Goal: Task Accomplishment & Management: Use online tool/utility

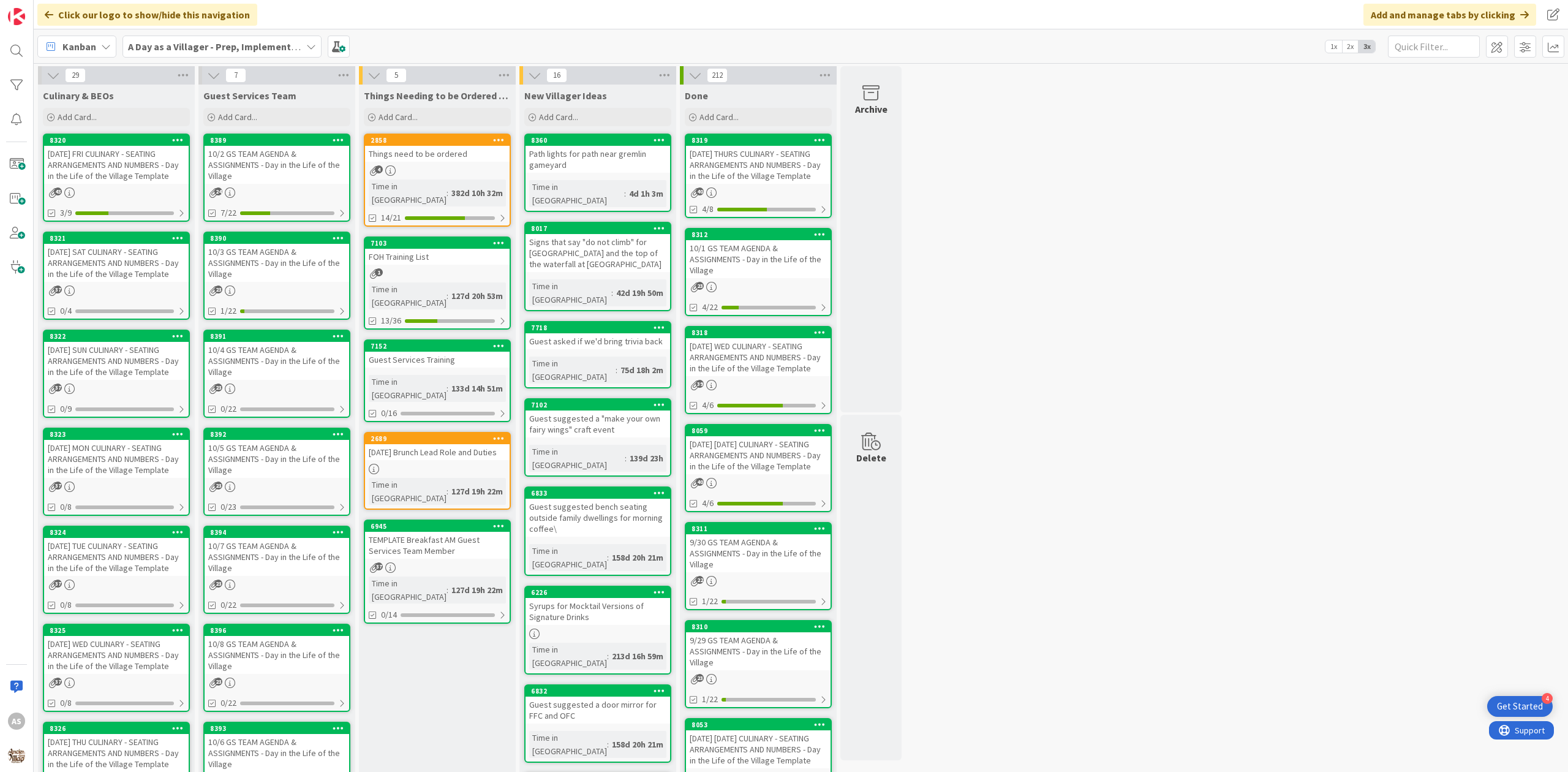
click at [422, 168] on div "4" at bounding box center [436, 170] width 144 height 10
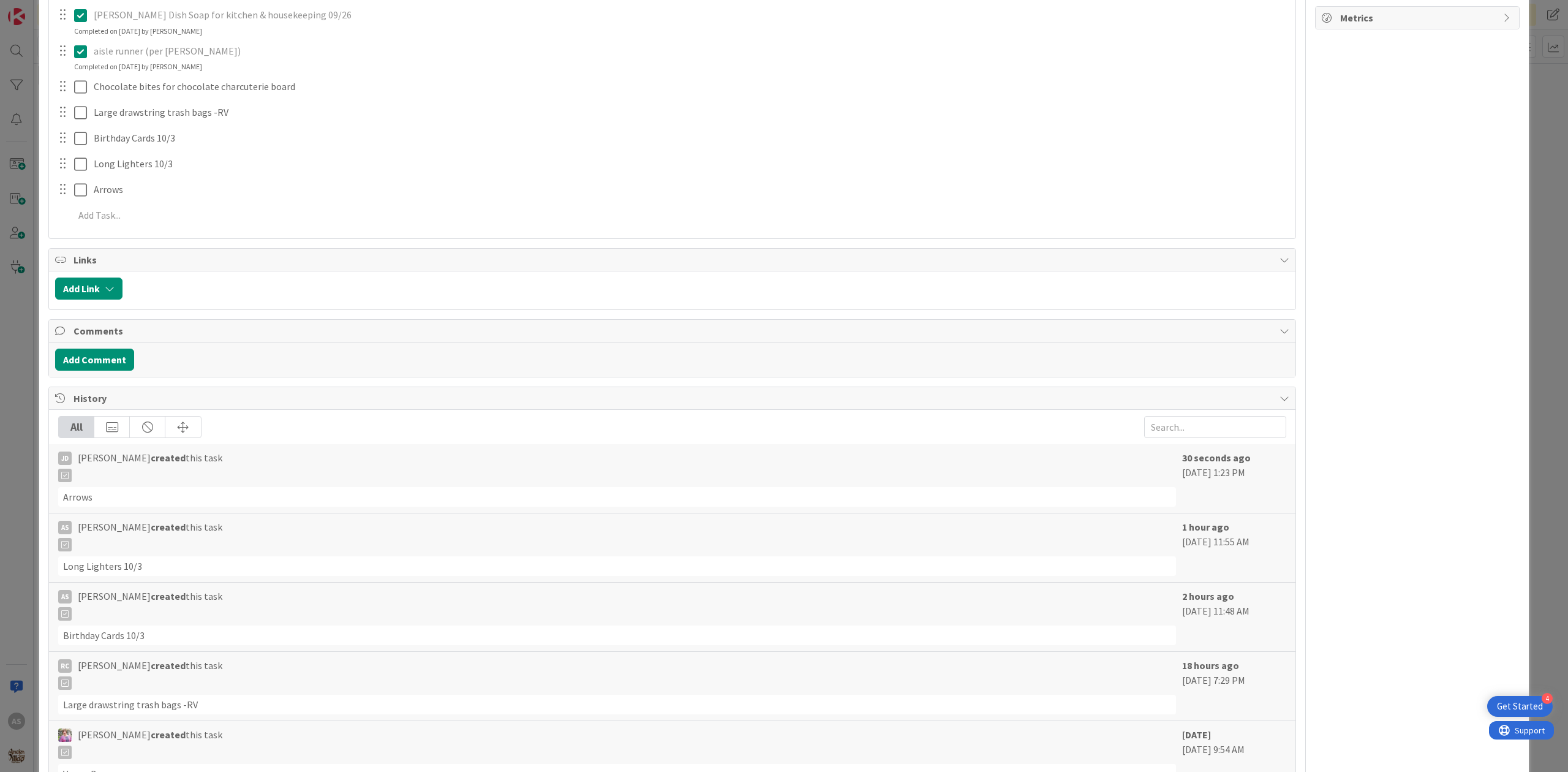
scroll to position [746, 0]
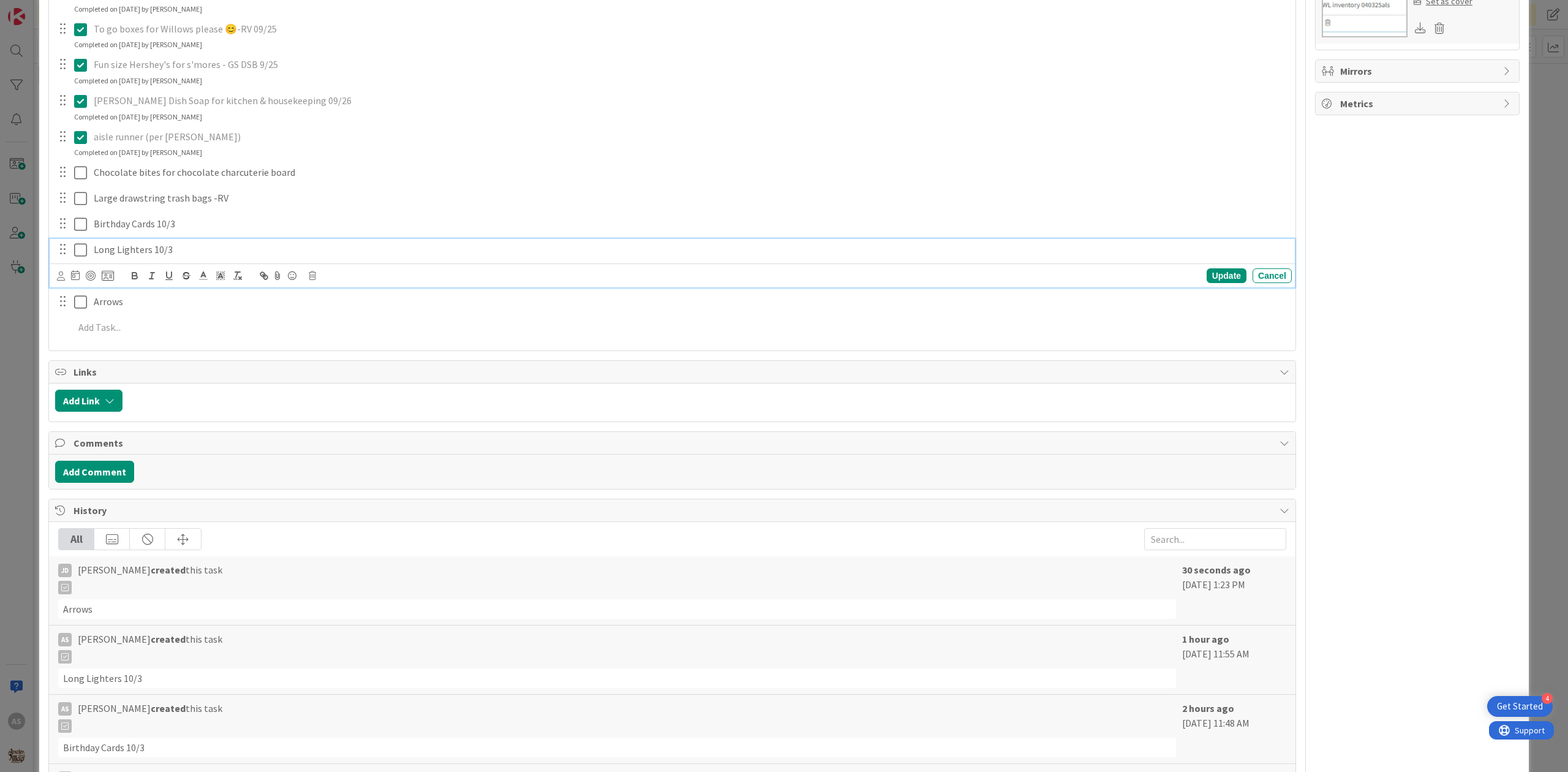
click at [172, 249] on p "Long Lighters 10/3" at bounding box center [689, 250] width 1193 height 14
click at [312, 273] on div at bounding box center [313, 271] width 8 height 4
click at [199, 235] on div "Birthday Cards 10/3" at bounding box center [689, 224] width 1203 height 22
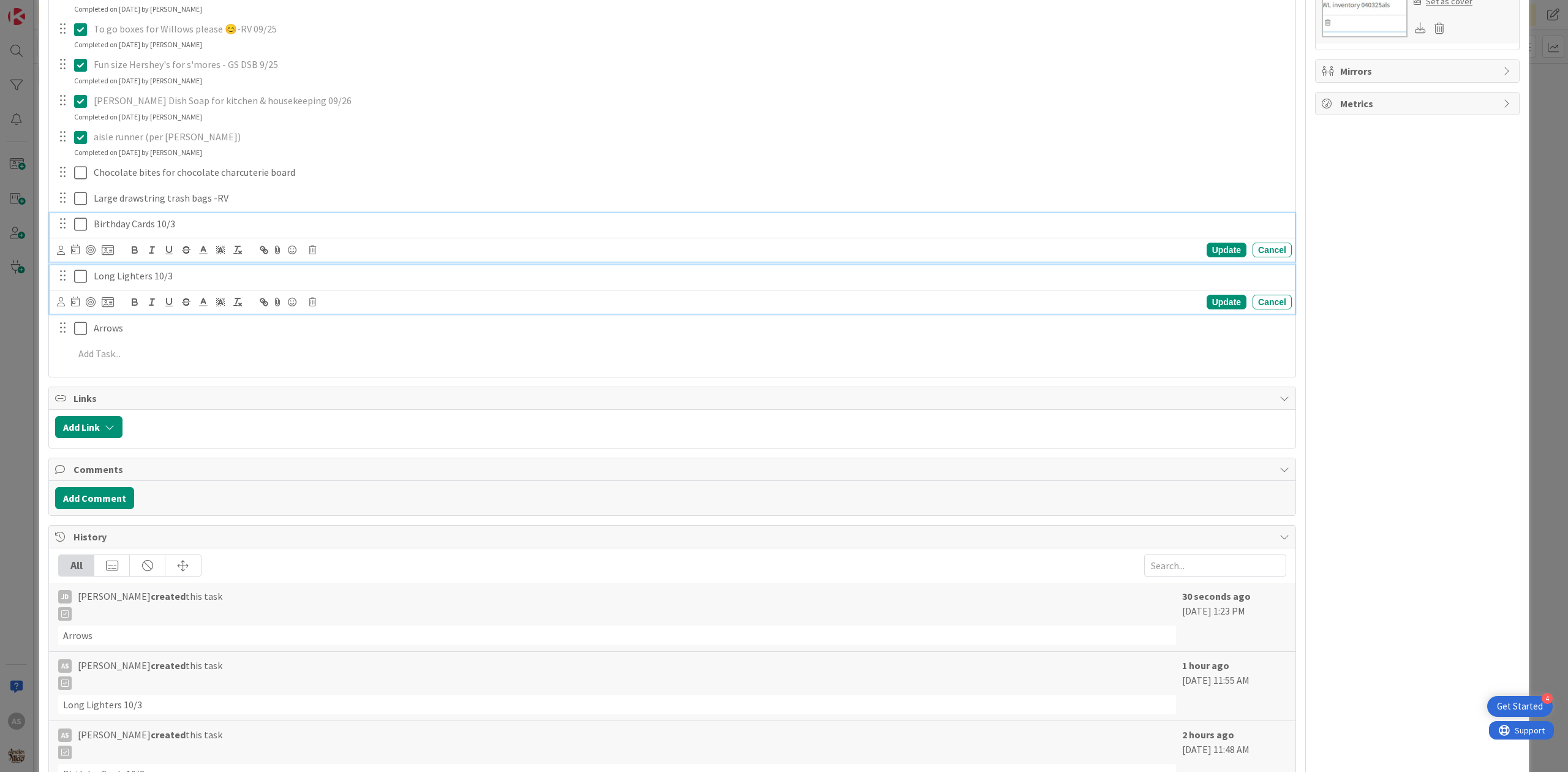
click at [143, 277] on p "Long Lighters 10/3" at bounding box center [689, 276] width 1193 height 14
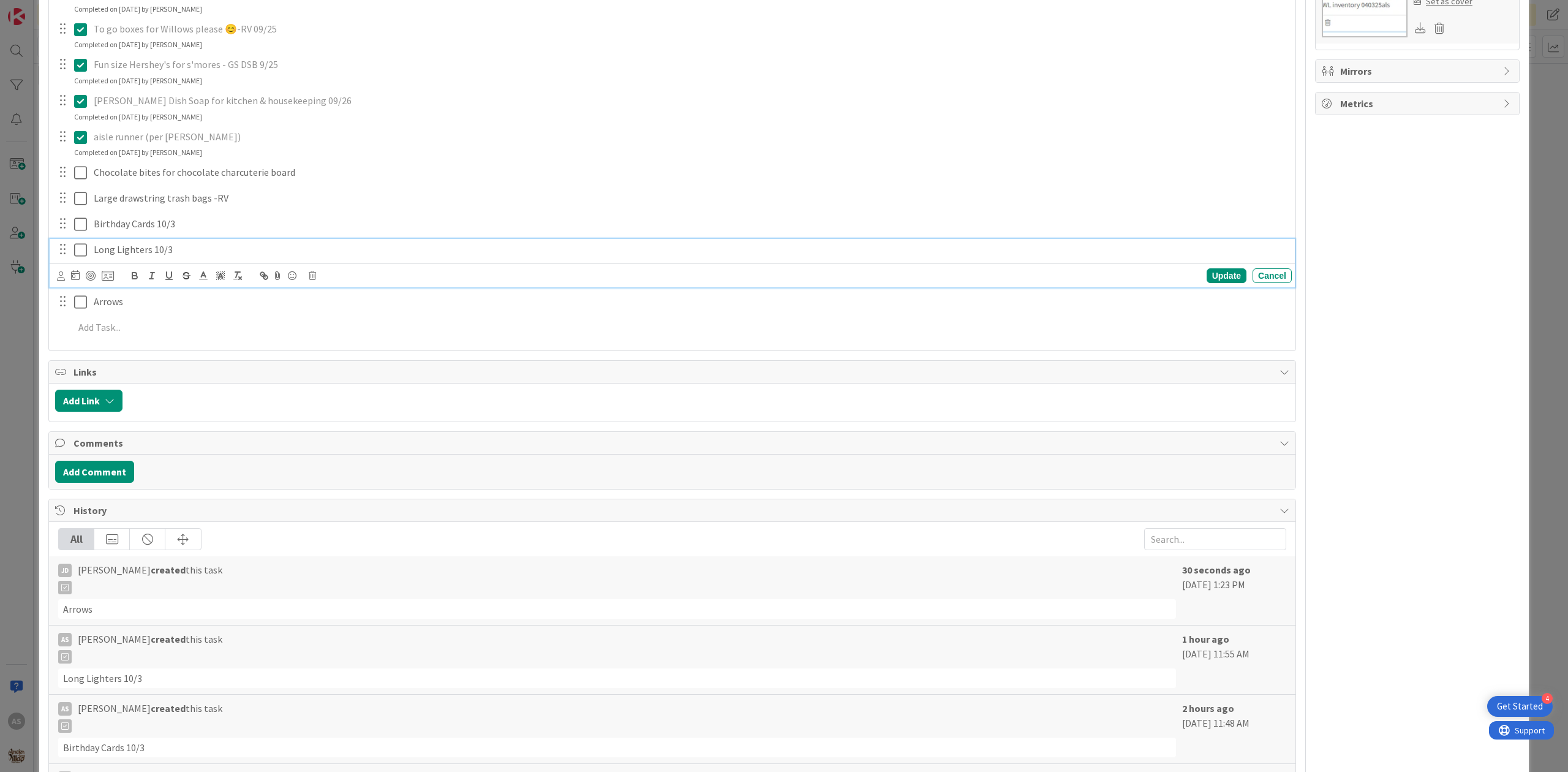
scroll to position [719, 0]
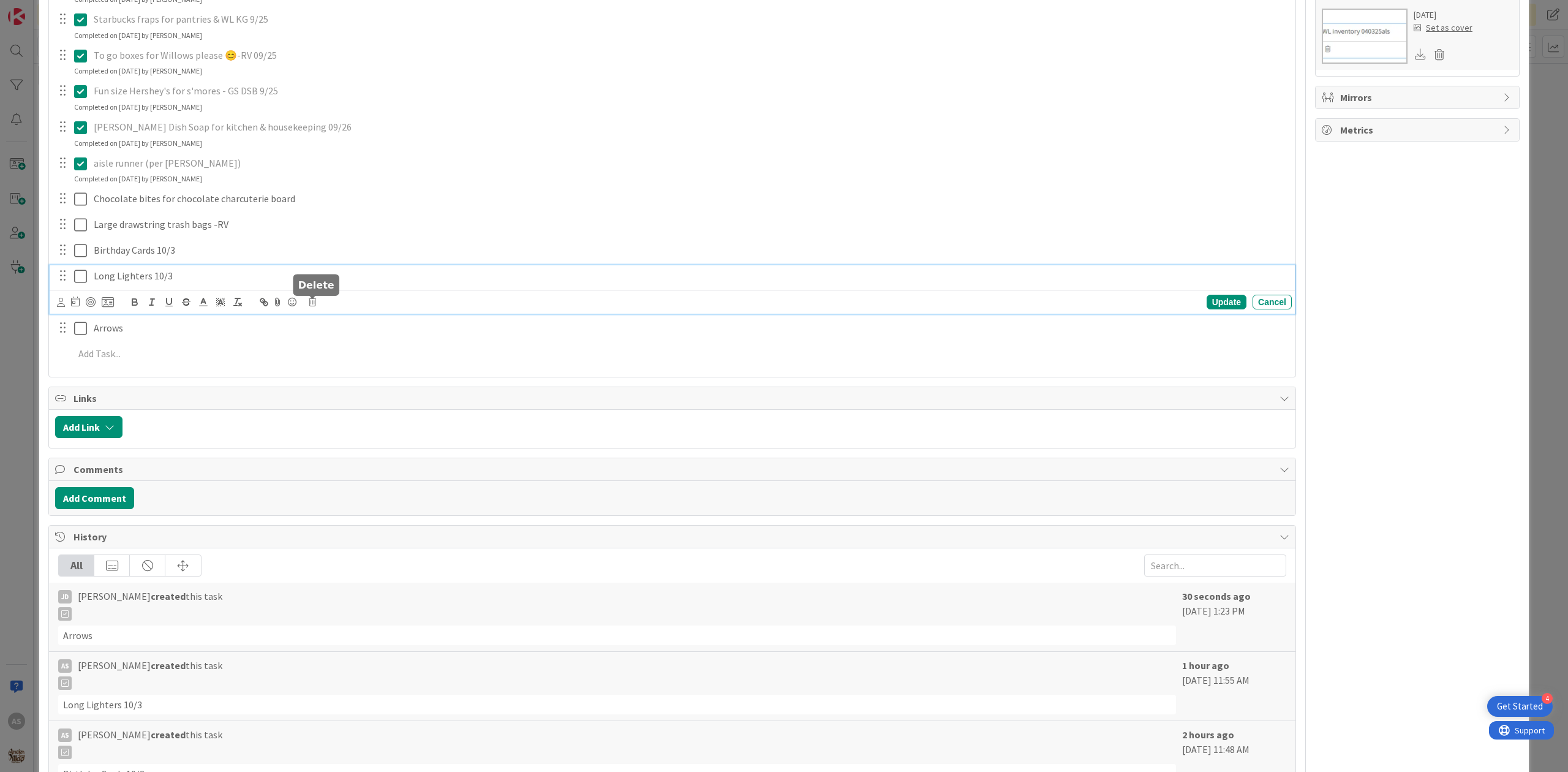
click at [318, 303] on div "Update Cancel" at bounding box center [673, 302] width 1234 height 17
click at [310, 302] on icon at bounding box center [312, 302] width 7 height 9
click at [353, 352] on div "Delete" at bounding box center [343, 354] width 45 height 22
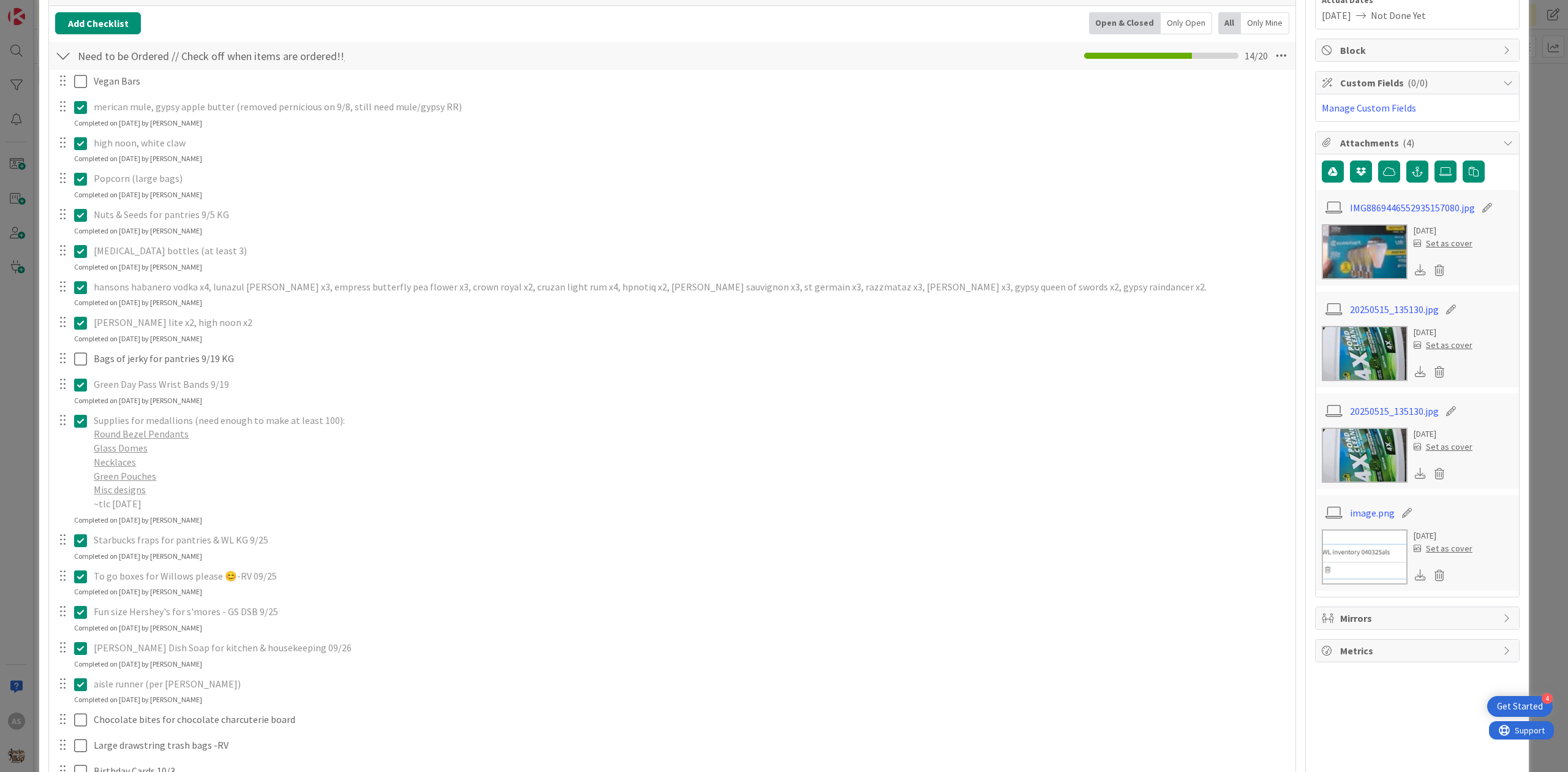
scroll to position [0, 0]
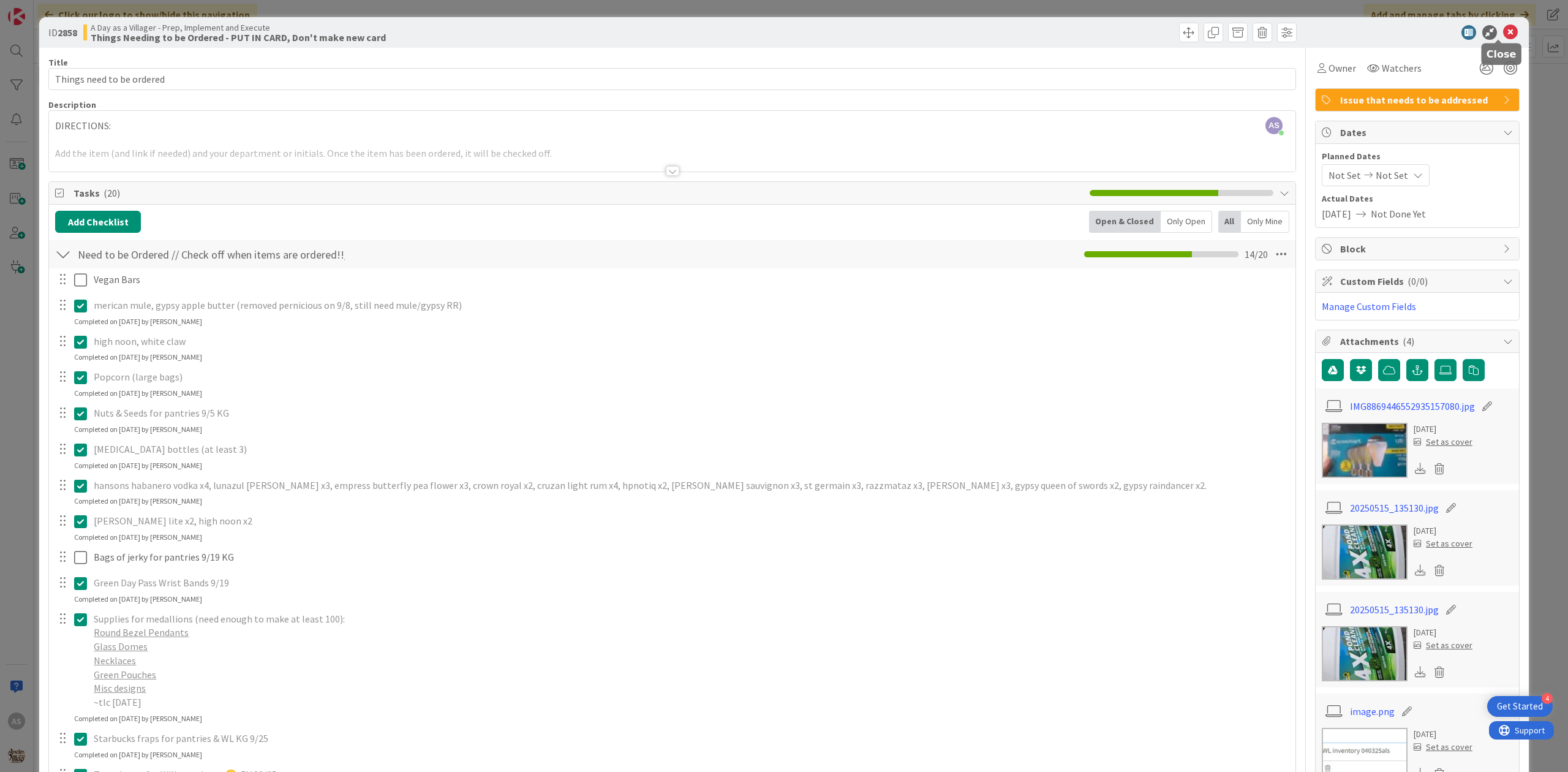
click at [1503, 33] on icon at bounding box center [1510, 32] width 14 height 14
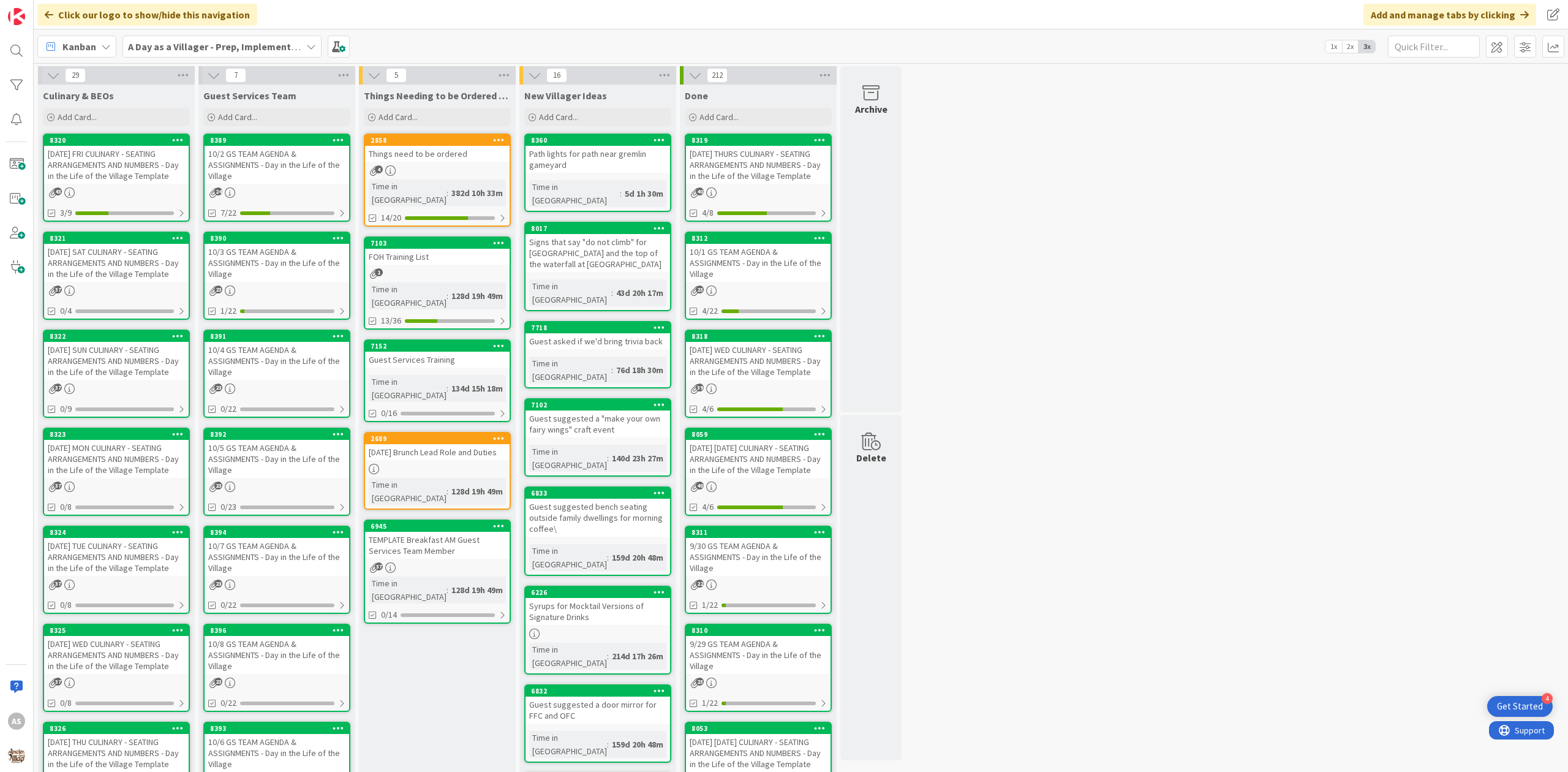
click at [317, 158] on div "10/2 GS TEAM AGENDA & ASSIGNMENTS - Day in the Life of the Village" at bounding box center [276, 165] width 144 height 38
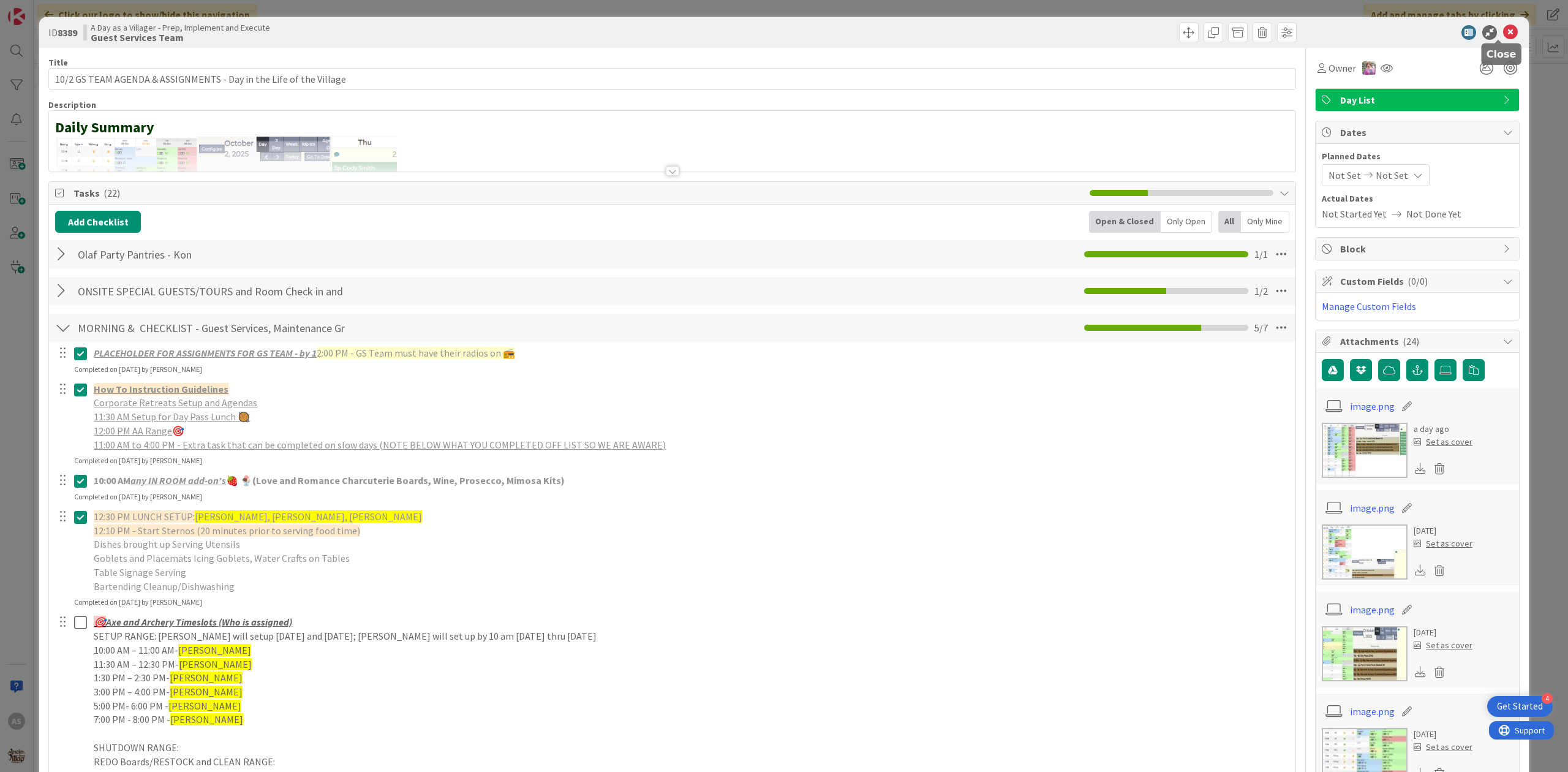
click at [1503, 30] on icon at bounding box center [1510, 32] width 14 height 14
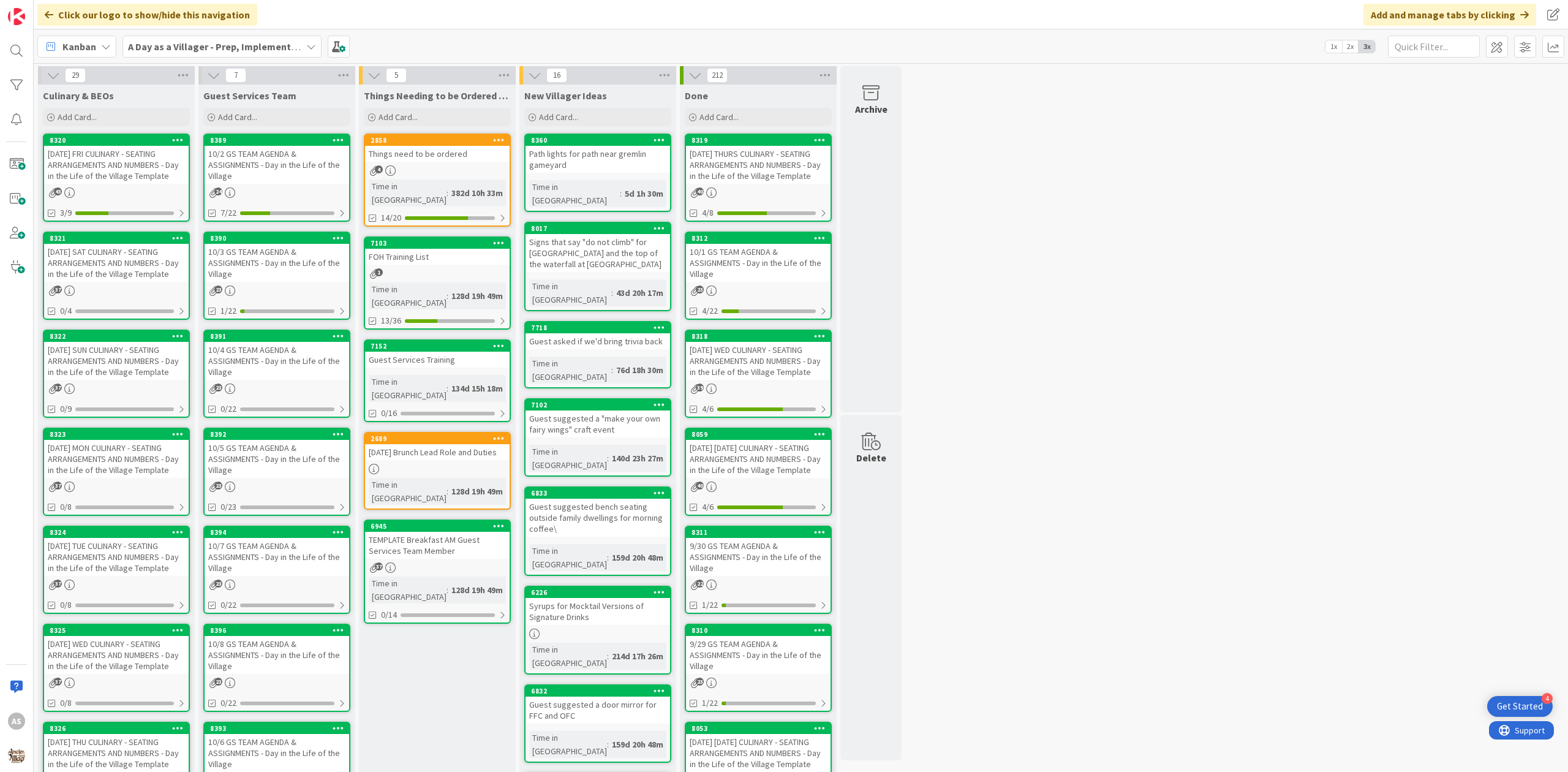
click at [265, 275] on div "10/3 GS TEAM AGENDA & ASSIGNMENTS - Day in the Life of the Village" at bounding box center [276, 263] width 144 height 38
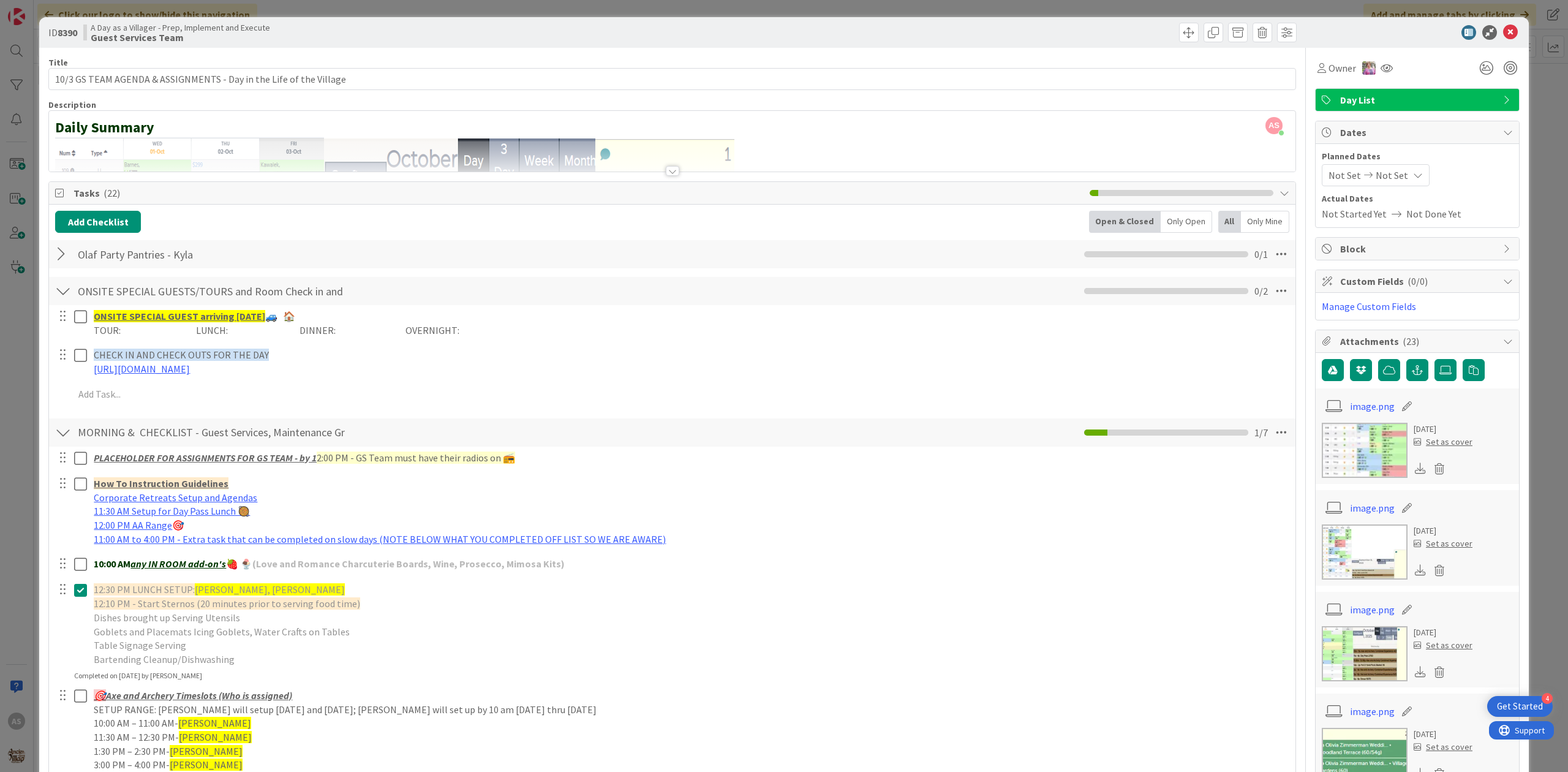
click at [69, 263] on div at bounding box center [63, 255] width 16 height 22
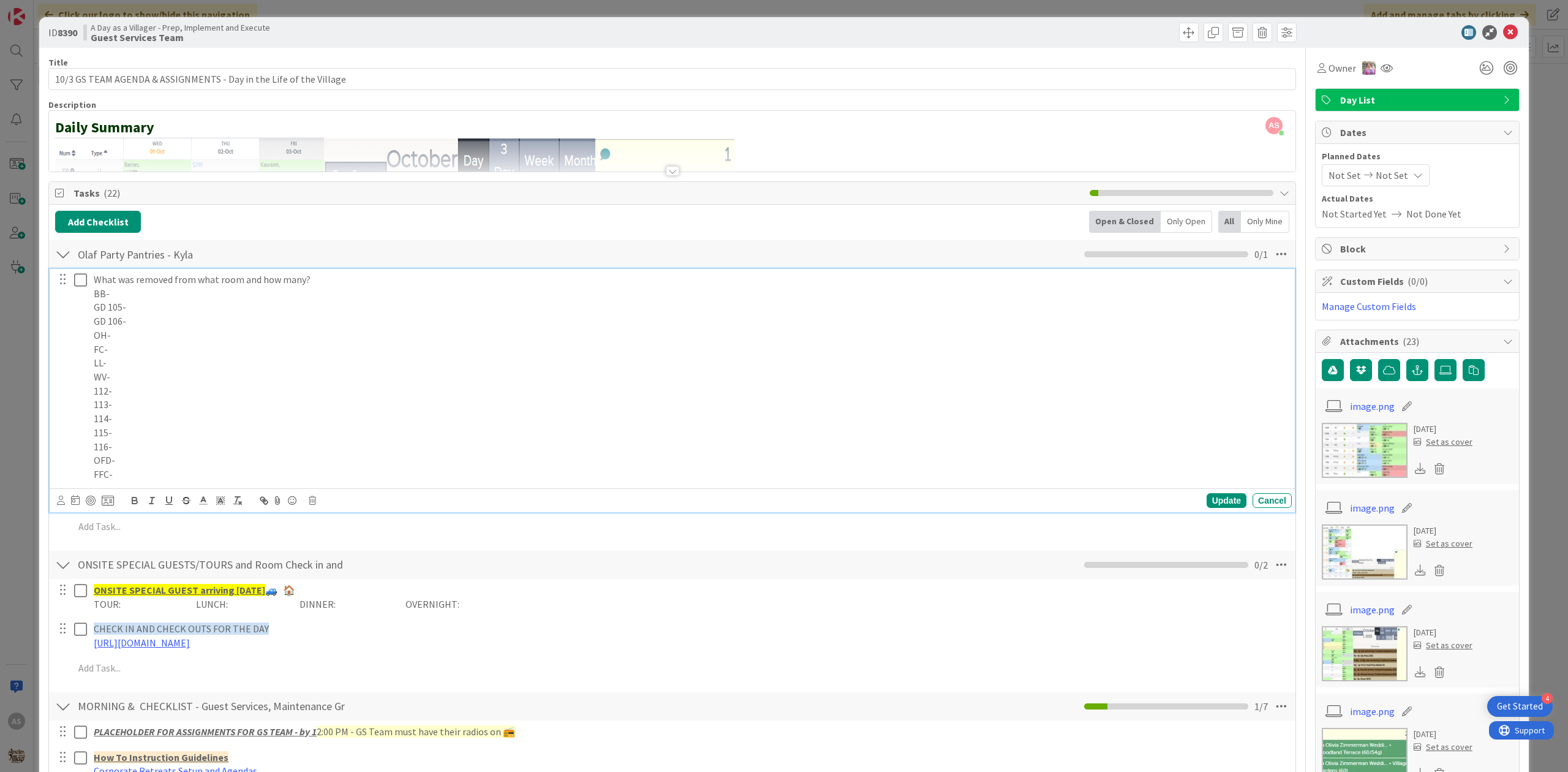
click at [128, 284] on p "What was removed from what room and how many?" at bounding box center [689, 280] width 1193 height 14
click at [136, 292] on p "BB-" at bounding box center [689, 294] width 1193 height 14
click at [176, 479] on p "FFC-" at bounding box center [689, 475] width 1193 height 14
click at [131, 410] on p "113-" at bounding box center [689, 405] width 1193 height 14
click at [163, 342] on p "OH-" at bounding box center [689, 335] width 1193 height 14
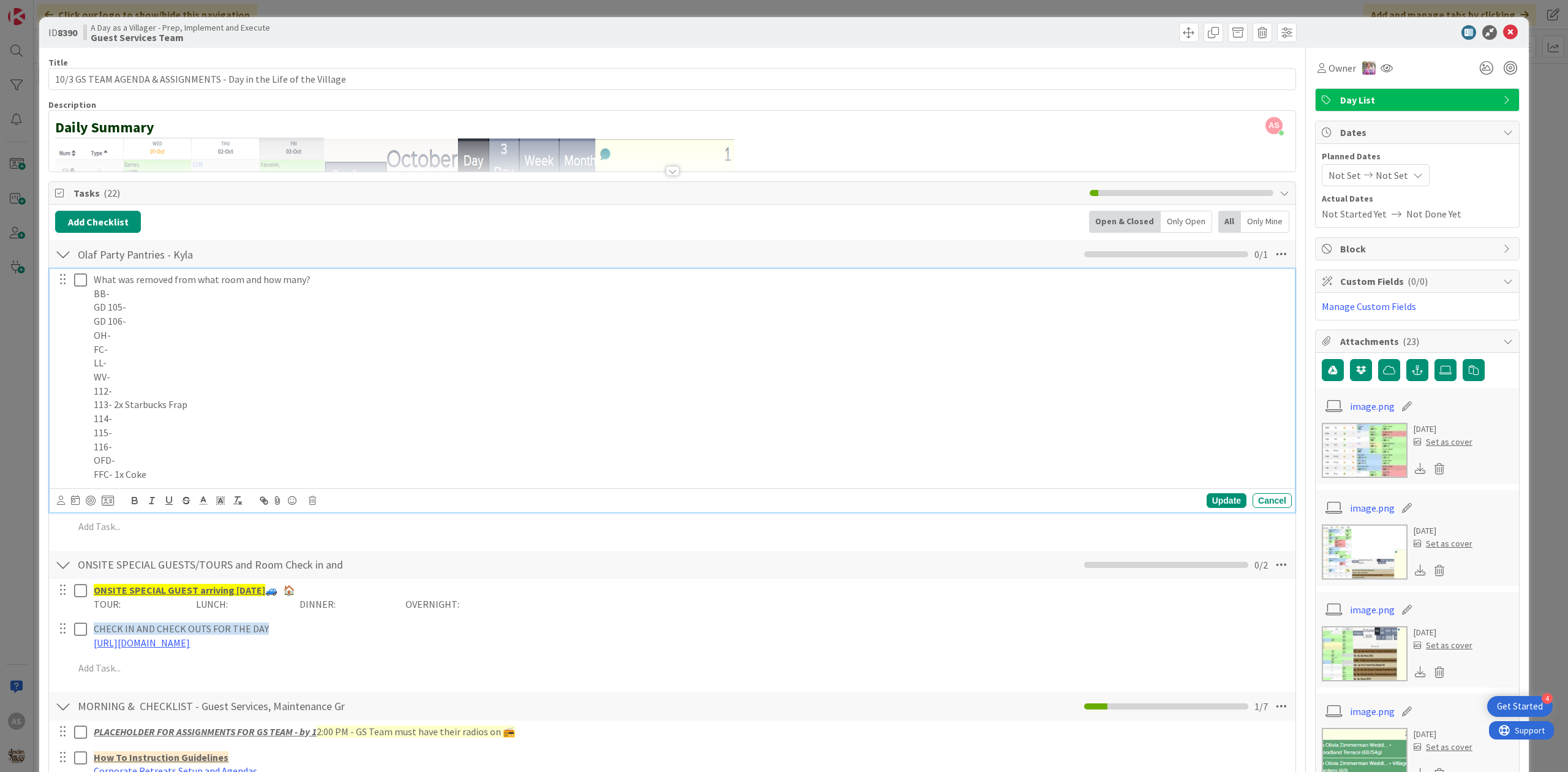
click at [172, 354] on p "FC-" at bounding box center [689, 350] width 1193 height 14
click at [143, 325] on p "GD 106-" at bounding box center [689, 322] width 1193 height 14
click at [148, 332] on p "OH-" at bounding box center [689, 335] width 1193 height 14
click at [1229, 502] on div "Update" at bounding box center [1226, 501] width 40 height 14
click at [82, 283] on icon at bounding box center [81, 280] width 13 height 14
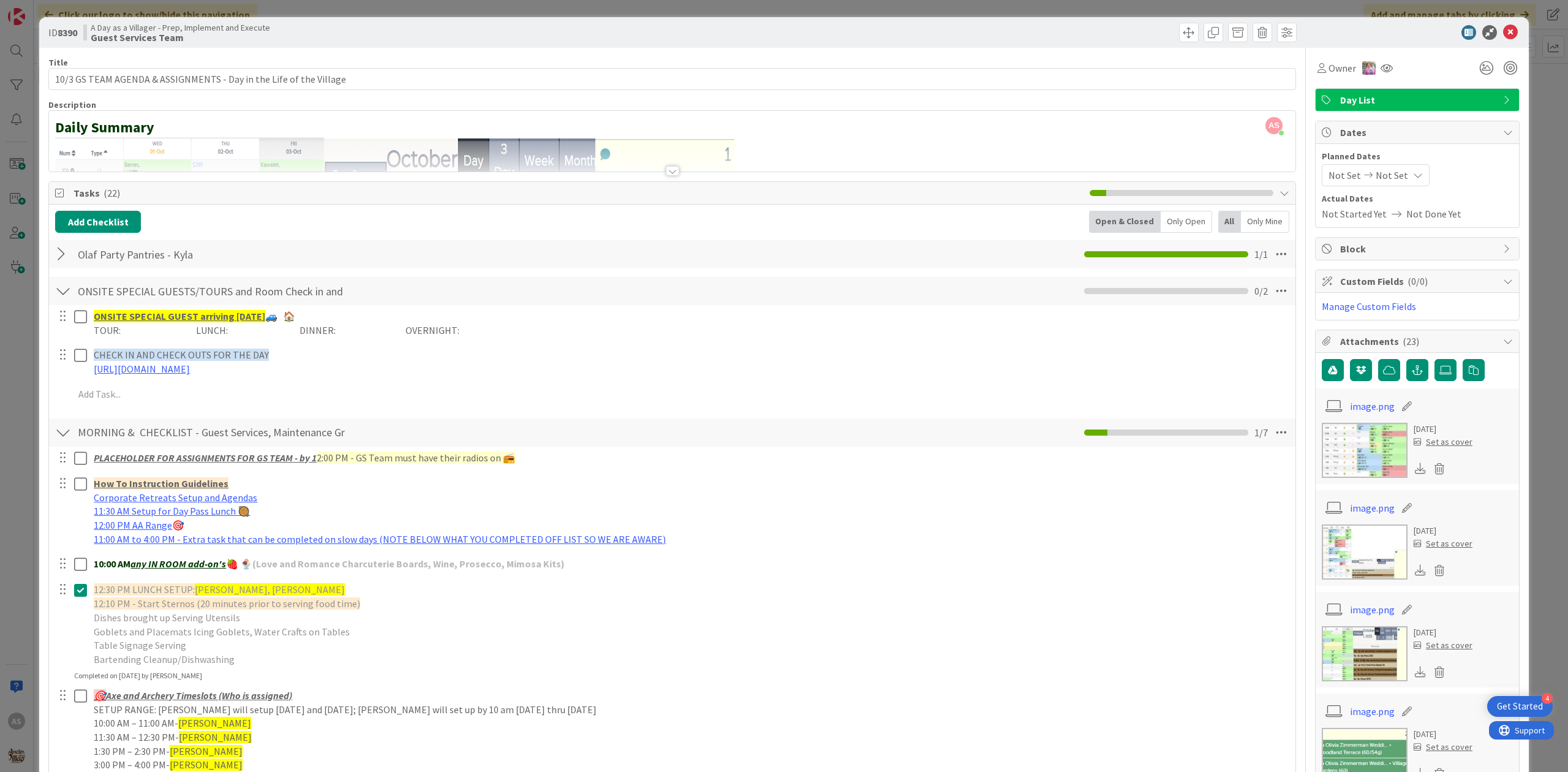
click at [57, 253] on div at bounding box center [63, 255] width 16 height 22
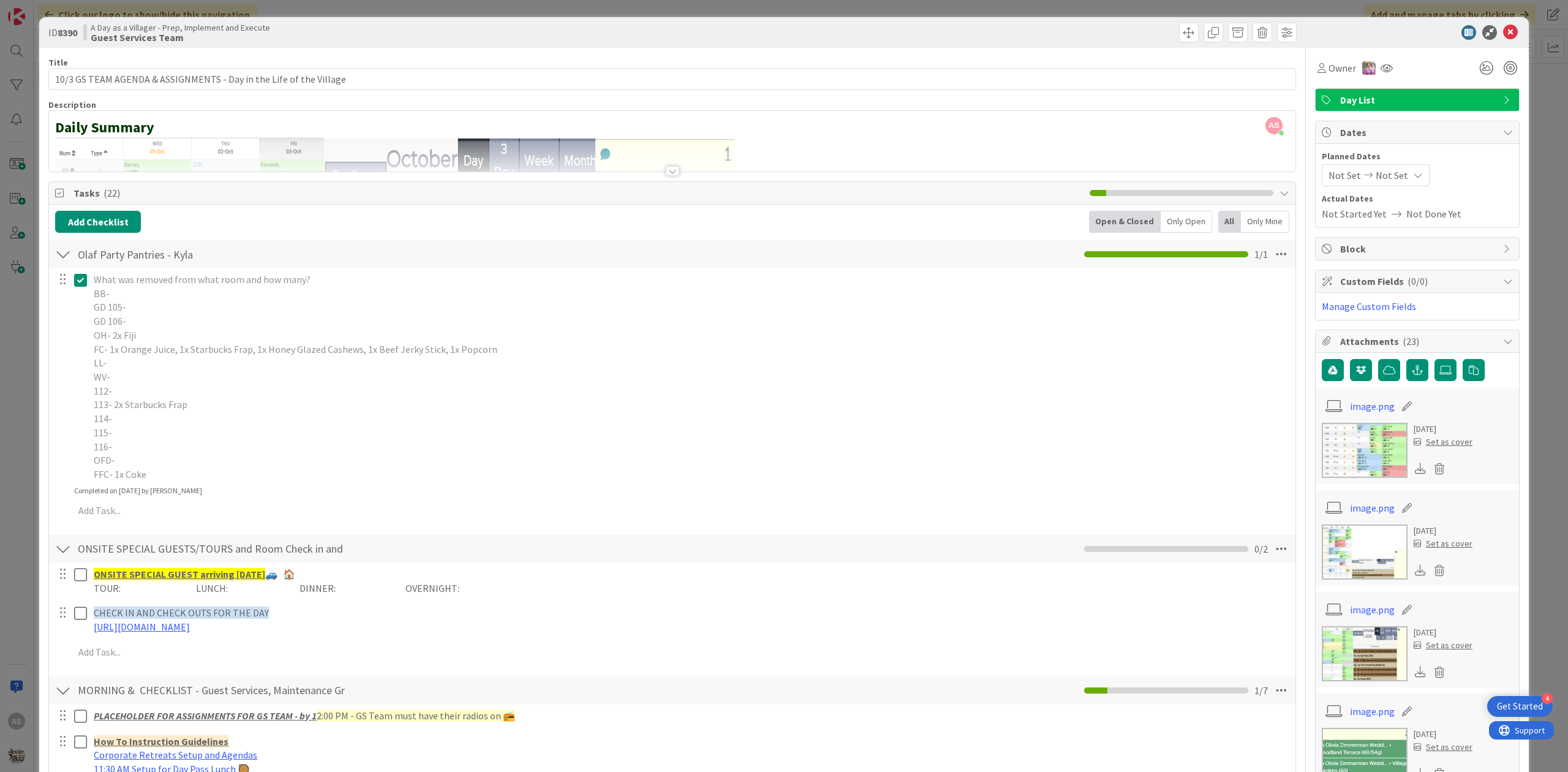
click at [84, 285] on icon at bounding box center [81, 280] width 13 height 14
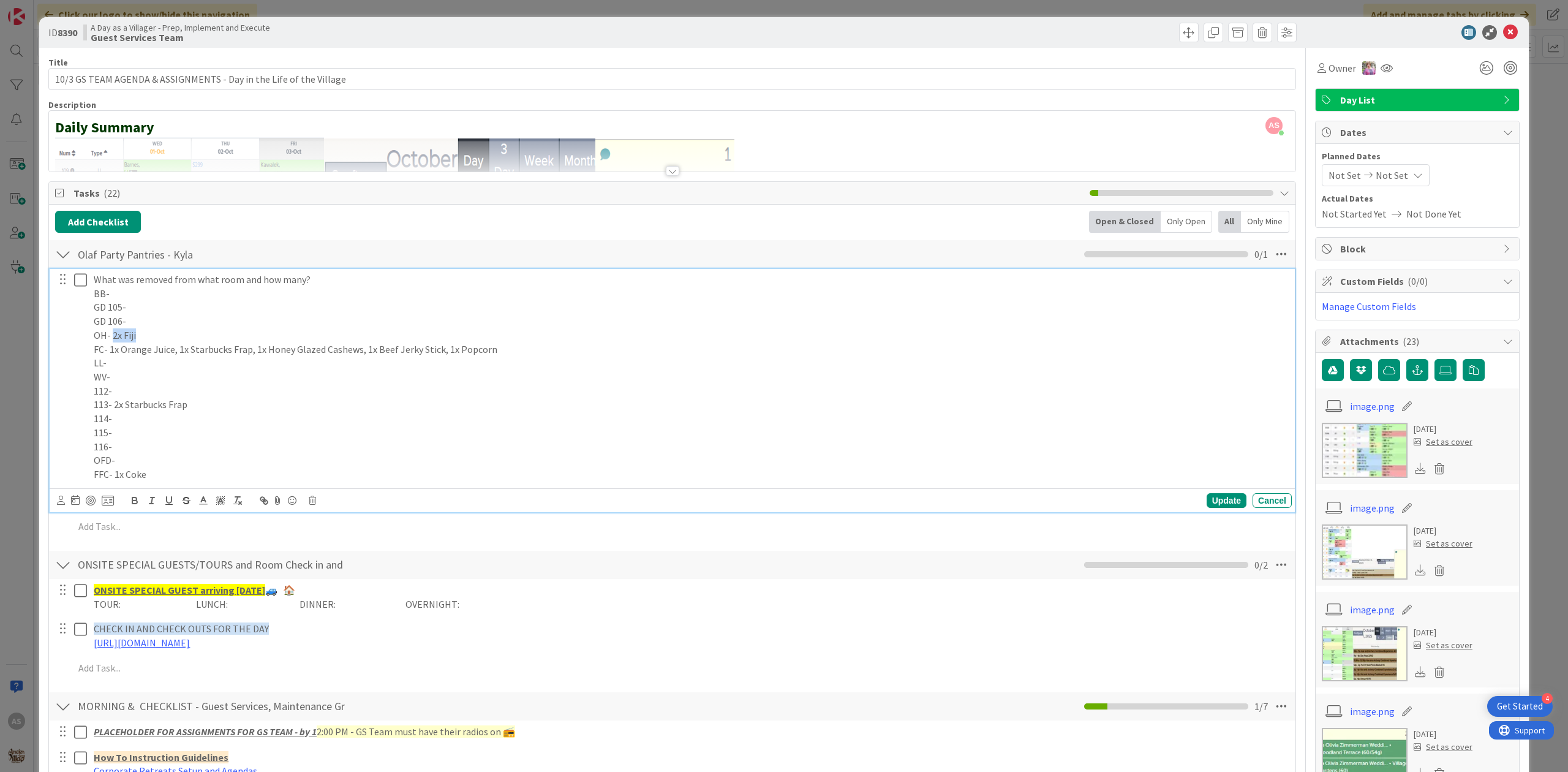
drag, startPoint x: 128, startPoint y: 341, endPoint x: 114, endPoint y: 344, distance: 14.3
click at [113, 342] on p "OH- 2x Fiji" at bounding box center [689, 335] width 1193 height 14
copy p "2x Fiji"
click at [277, 389] on p "112-" at bounding box center [689, 391] width 1193 height 14
drag, startPoint x: 446, startPoint y: 348, endPoint x: 110, endPoint y: 346, distance: 336.0
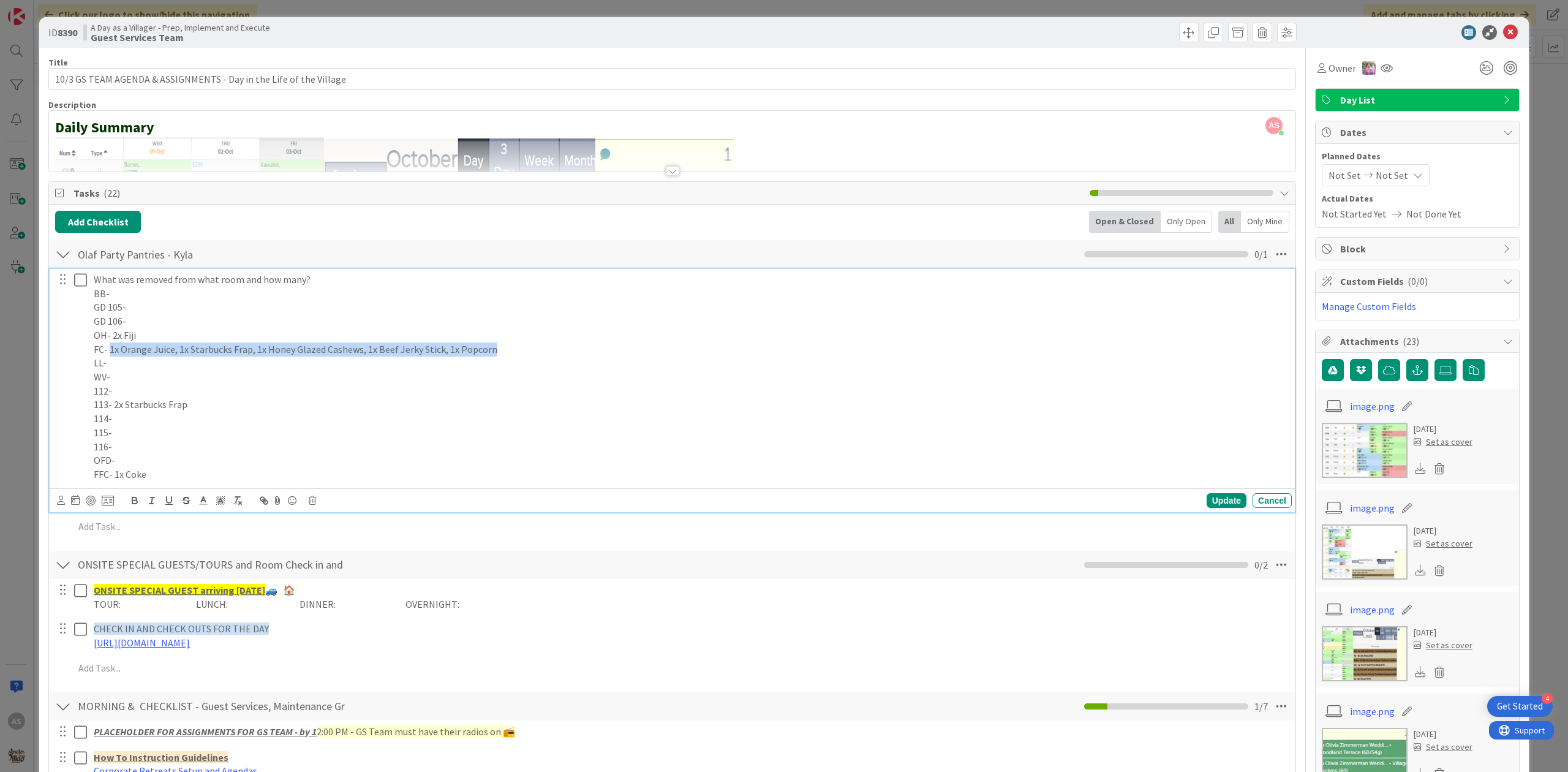
click at [110, 346] on p "FC- 1x Orange Juice, 1x Starbucks Frap, 1x Honey Glazed Cashews, 1x Beef Jerky …" at bounding box center [689, 350] width 1193 height 14
copy p "1x Orange Juice, 1x Starbucks Frap, 1x Honey Glazed Cashews, 1x Beef Jerky Stic…"
click at [241, 394] on p "112-" at bounding box center [689, 391] width 1193 height 14
drag, startPoint x: 186, startPoint y: 406, endPoint x: 113, endPoint y: 405, distance: 73.0
click at [113, 405] on p "113- 2x Starbucks Frap" at bounding box center [689, 405] width 1193 height 14
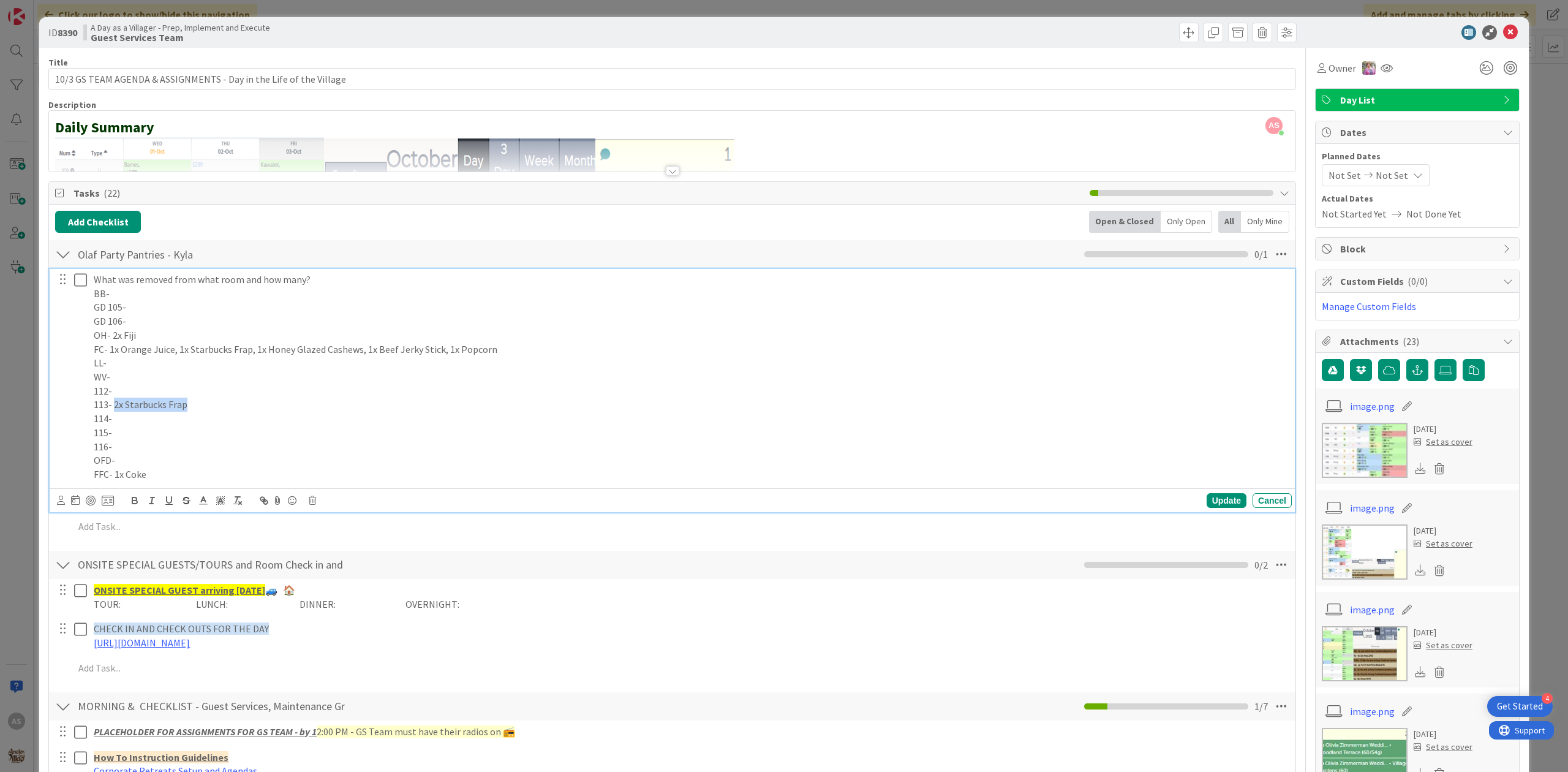
copy p "2x Starbucks Frap"
drag, startPoint x: 175, startPoint y: 473, endPoint x: 151, endPoint y: 481, distance: 25.3
click at [172, 473] on p "FFC- 1x Coke" at bounding box center [689, 475] width 1193 height 14
drag, startPoint x: 152, startPoint y: 477, endPoint x: 115, endPoint y: 474, distance: 37.1
click at [115, 474] on p "FFC- 1x Coke" at bounding box center [689, 475] width 1193 height 14
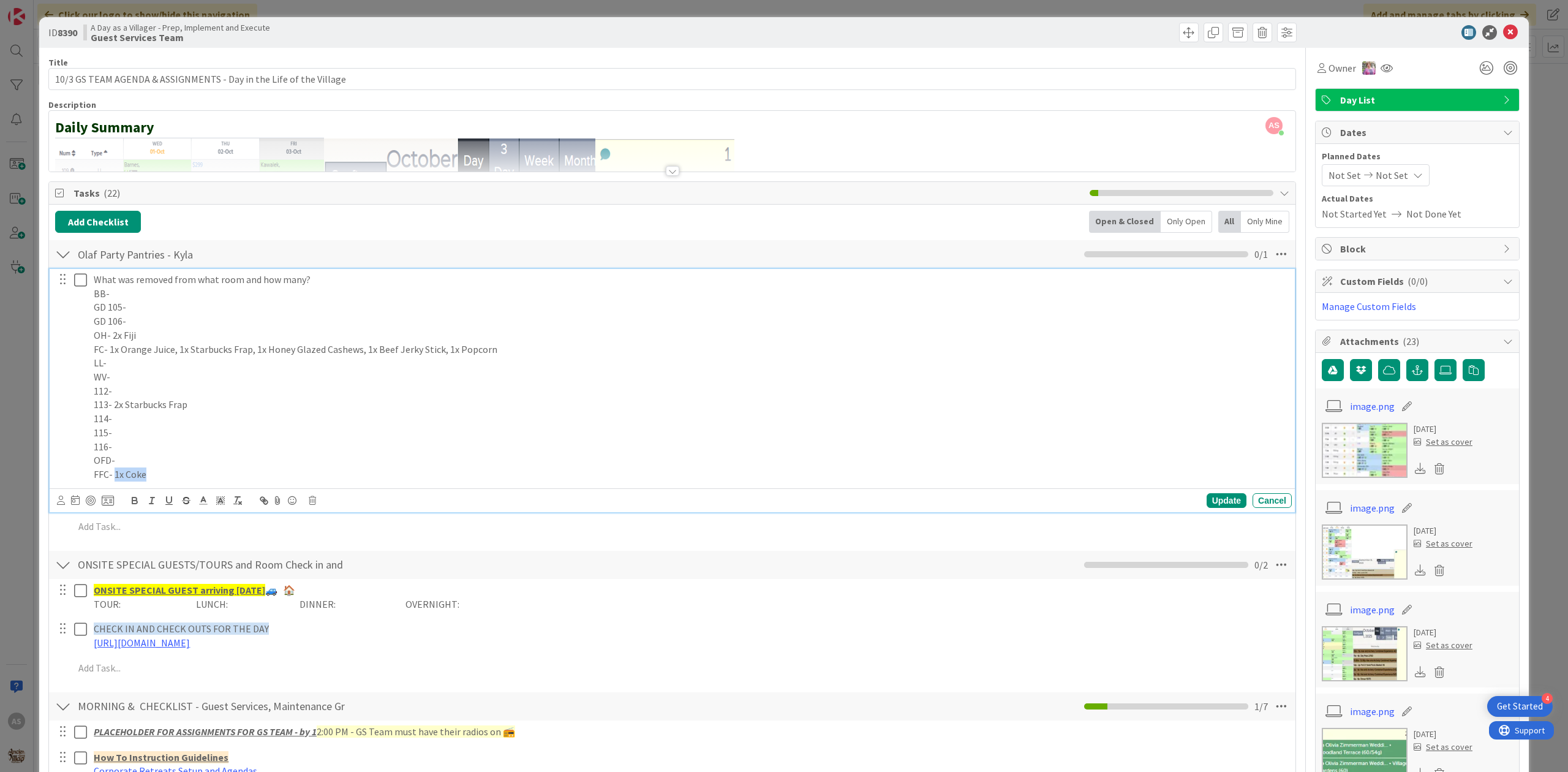
copy p "1x Coke"
click at [1211, 497] on div "Update" at bounding box center [1226, 501] width 40 height 14
click at [81, 280] on icon at bounding box center [81, 280] width 13 height 14
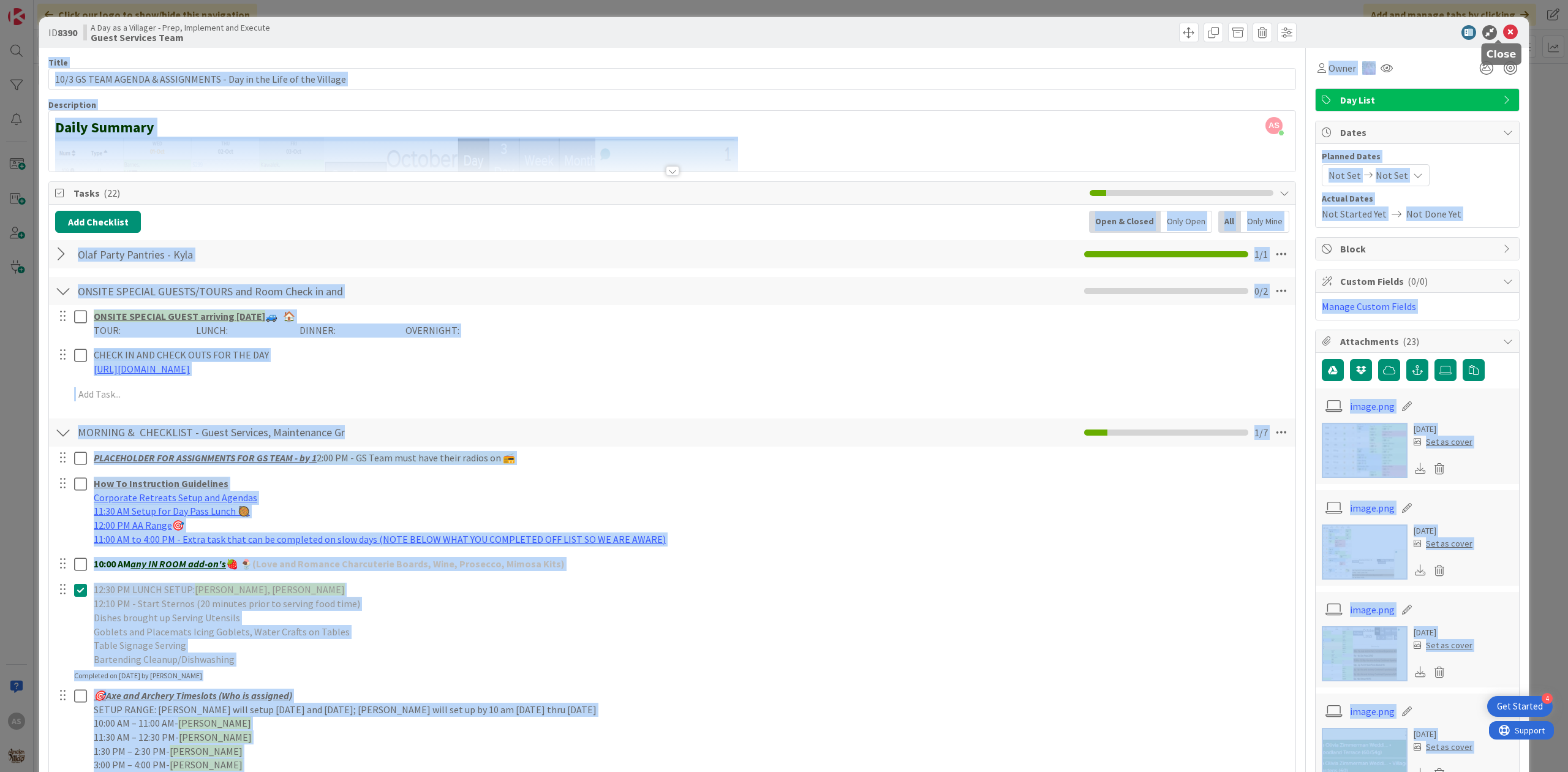
click at [1500, 39] on div at bounding box center [1499, 41] width 8 height 4
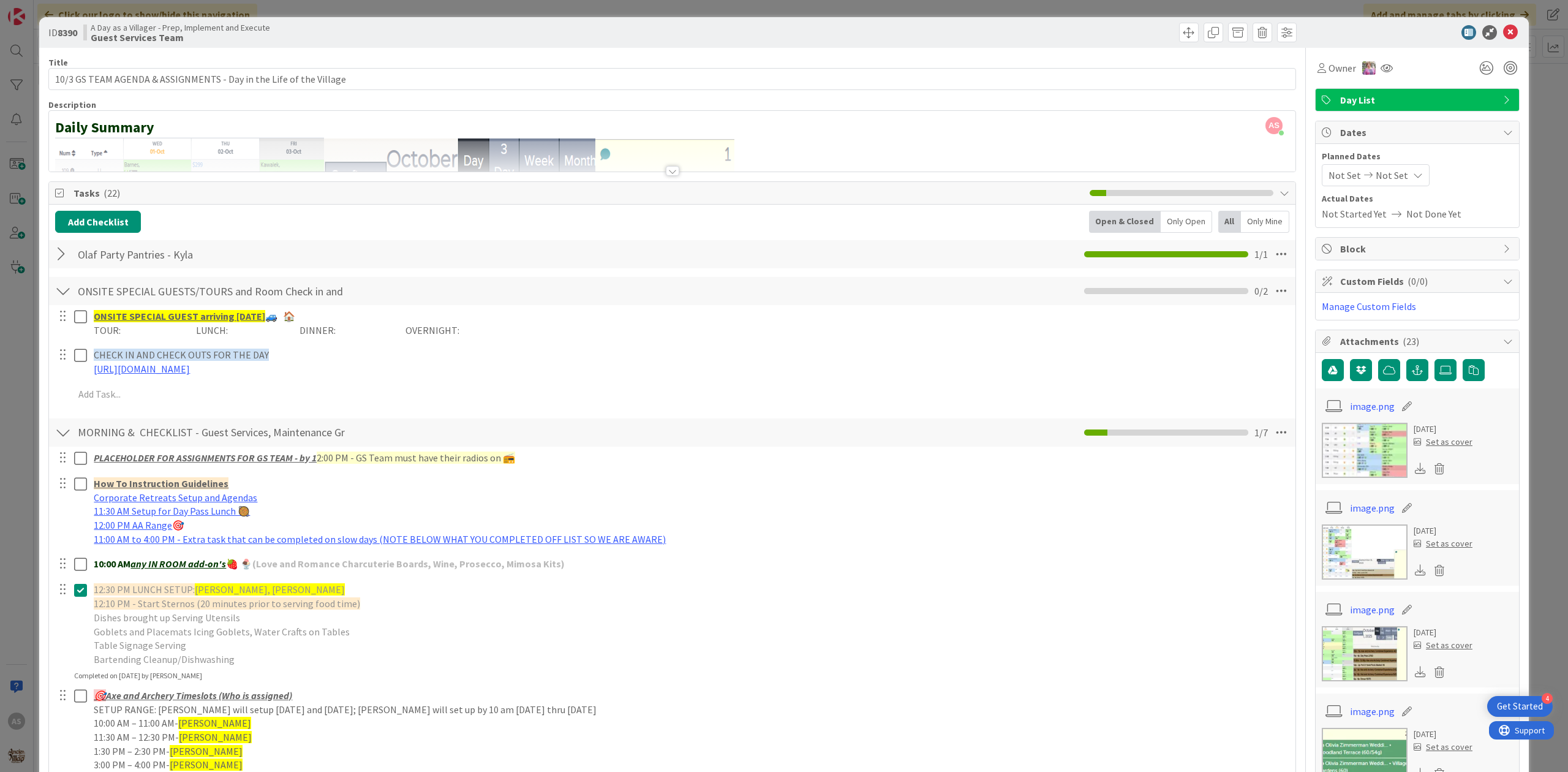
click at [1503, 22] on div "ID 8390 A Day as a Villager - Prep, Implement and Execute Guest Services Team" at bounding box center [784, 32] width 1490 height 30
click at [1503, 28] on icon at bounding box center [1510, 32] width 14 height 14
